Goal: Task Accomplishment & Management: Manage account settings

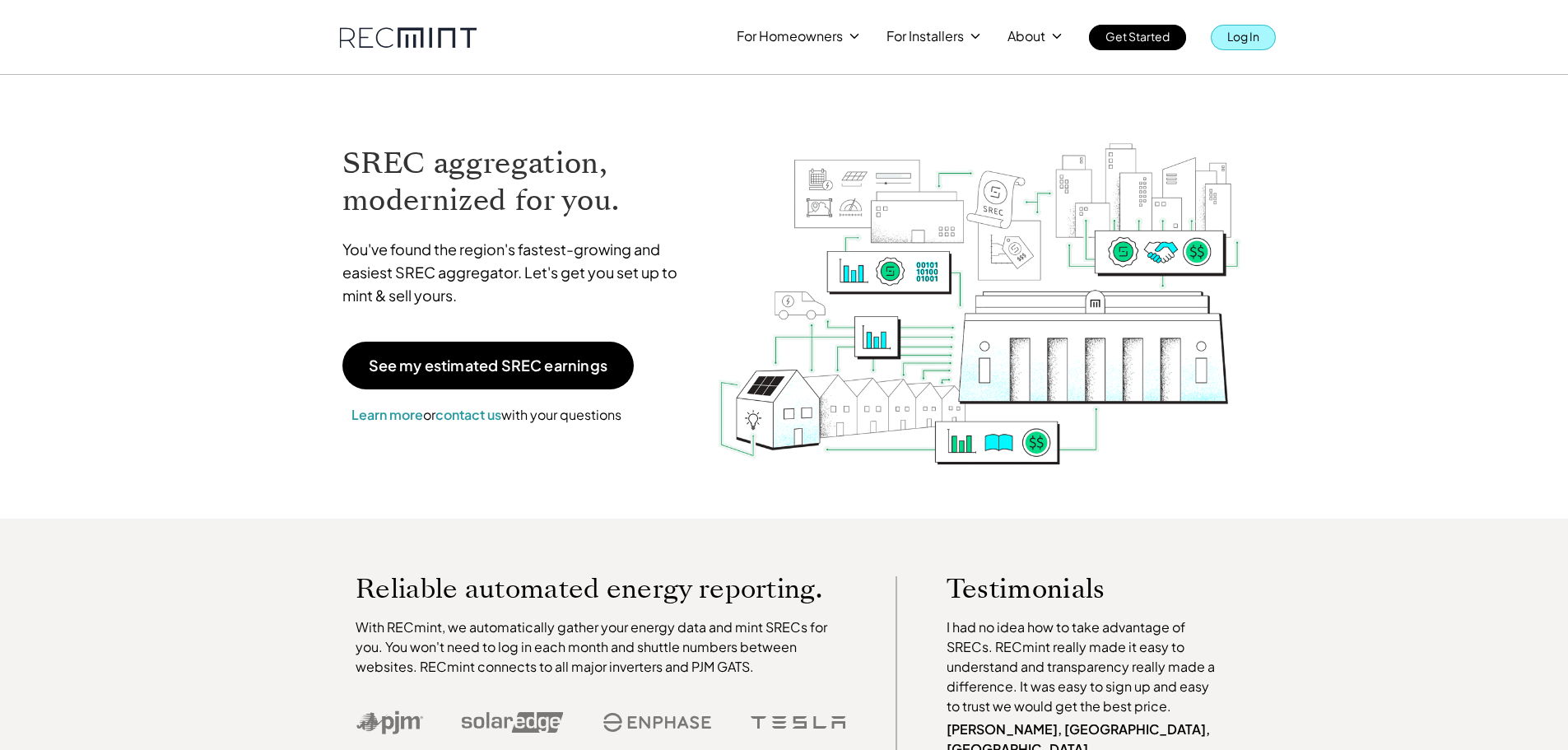
click at [1241, 41] on p "Log In" at bounding box center [1242, 36] width 32 height 23
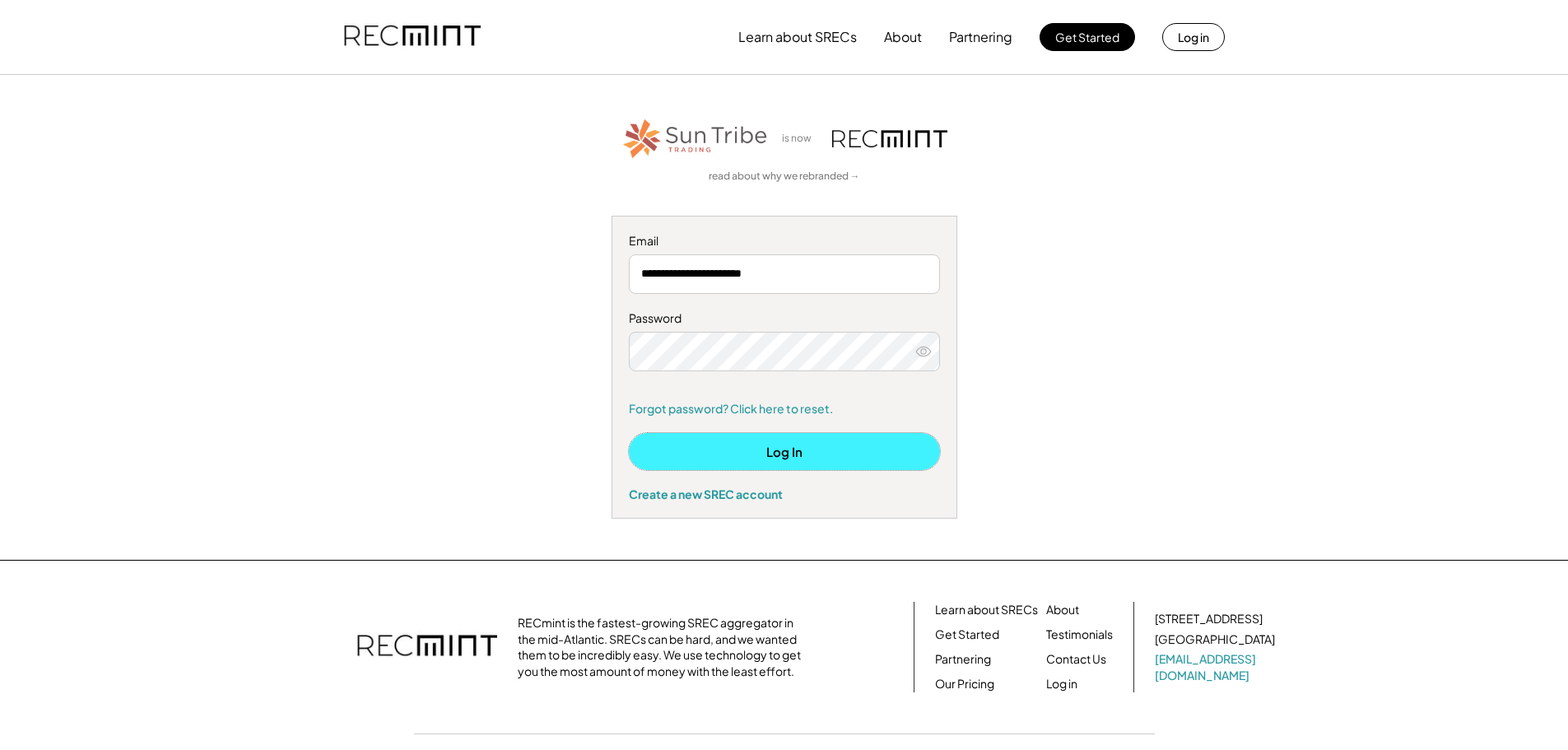
click at [774, 446] on button "Log In" at bounding box center [784, 451] width 311 height 37
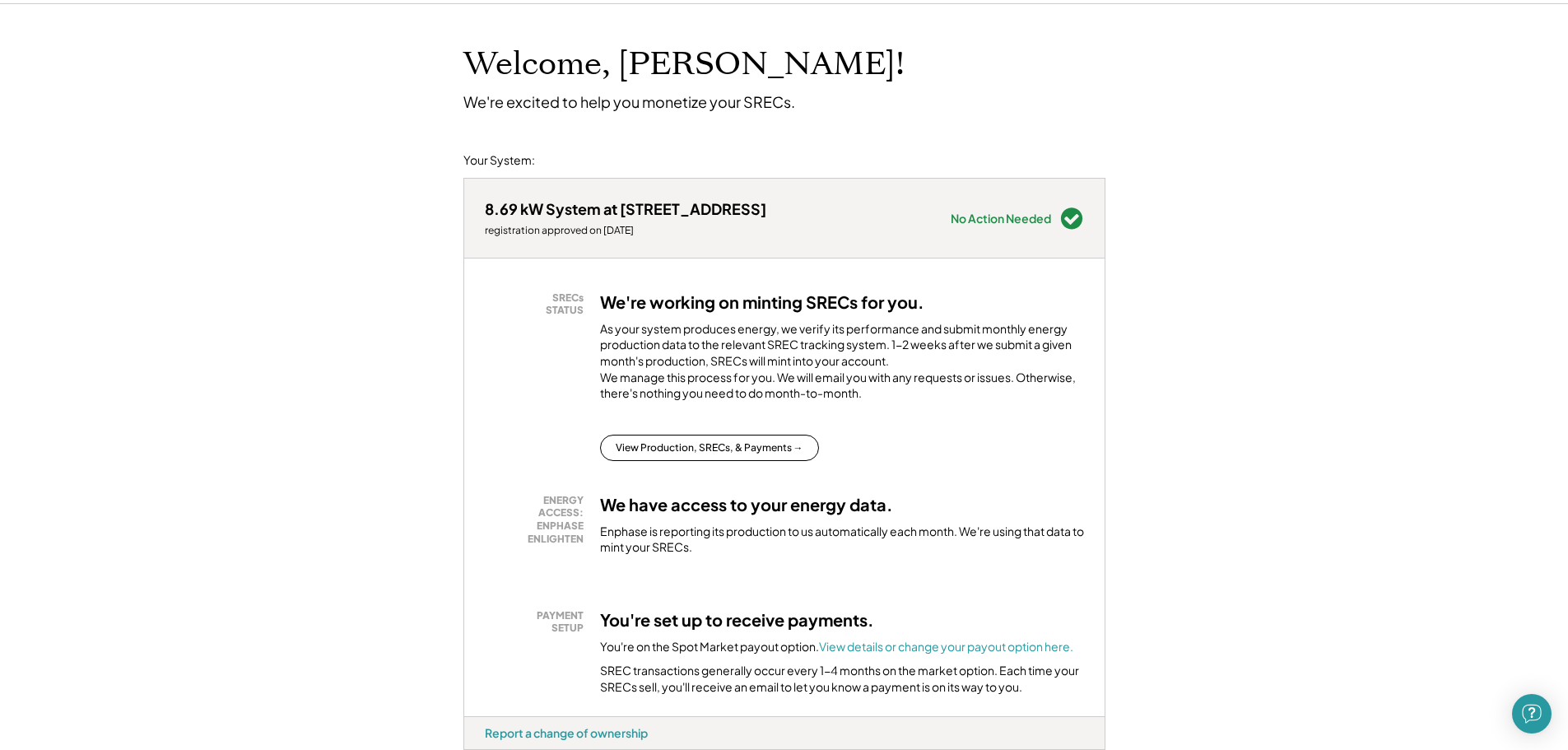
scroll to position [247, 0]
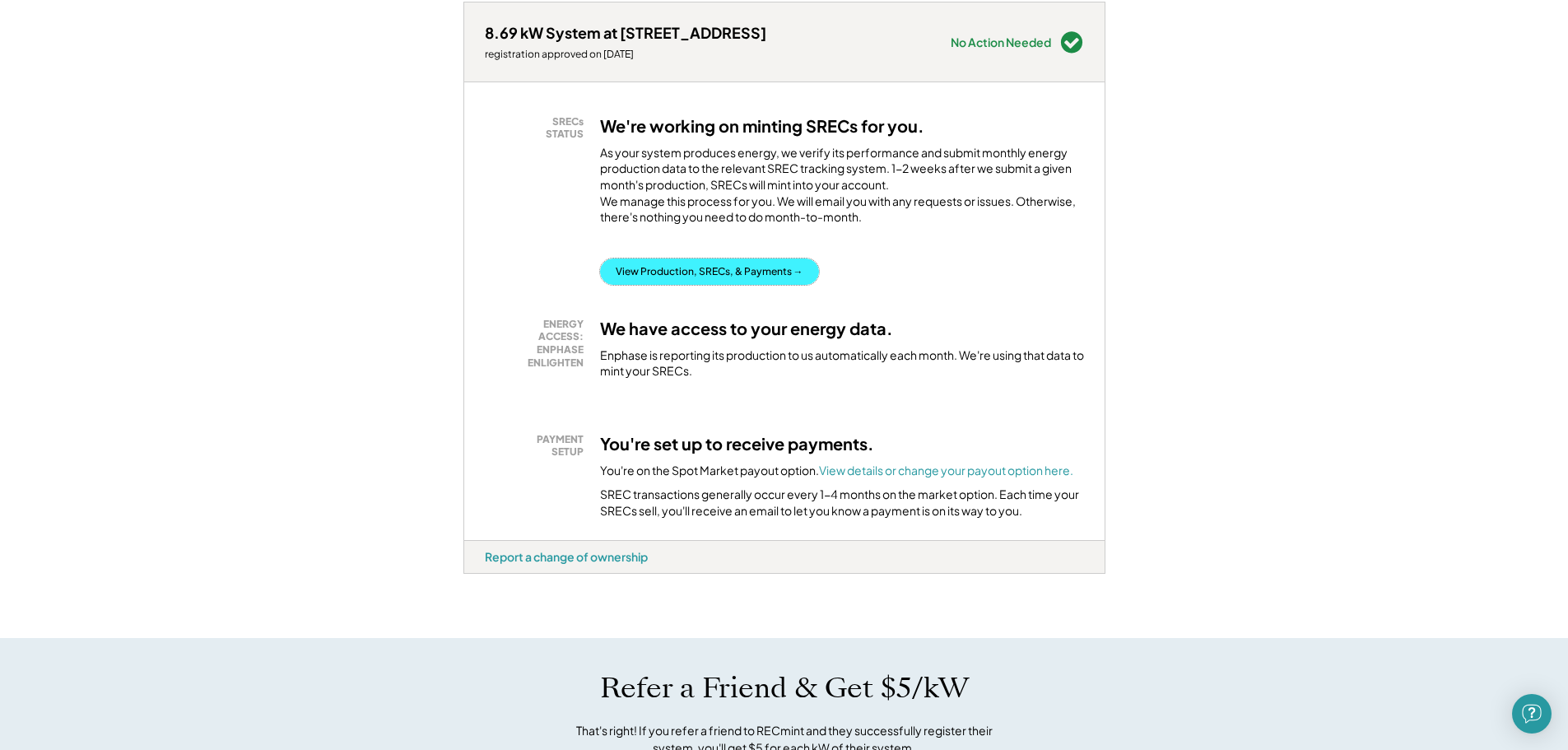
click at [758, 285] on button "View Production, SRECs, & Payments →" at bounding box center [710, 272] width 219 height 26
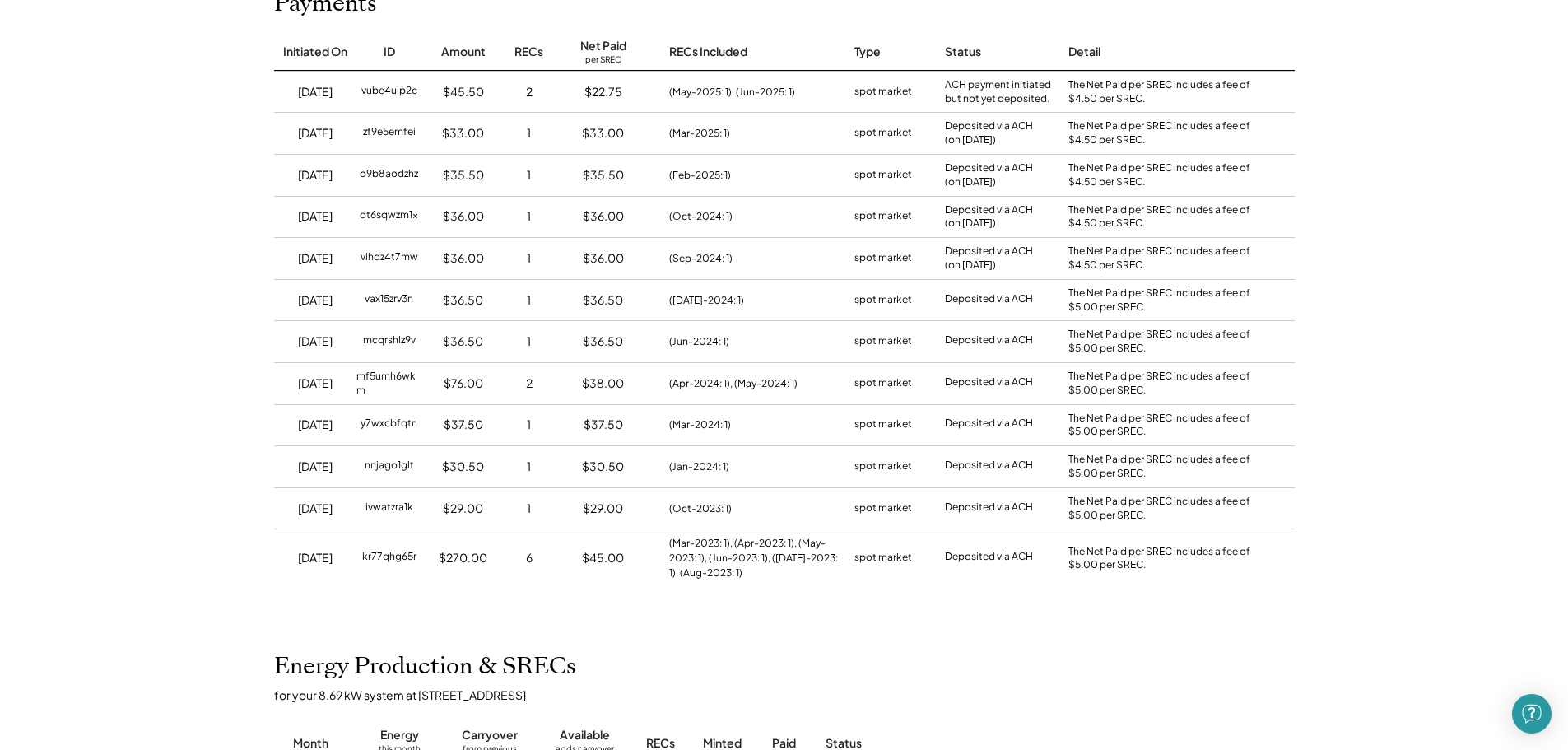
scroll to position [247, 0]
